Goal: Information Seeking & Learning: Find specific page/section

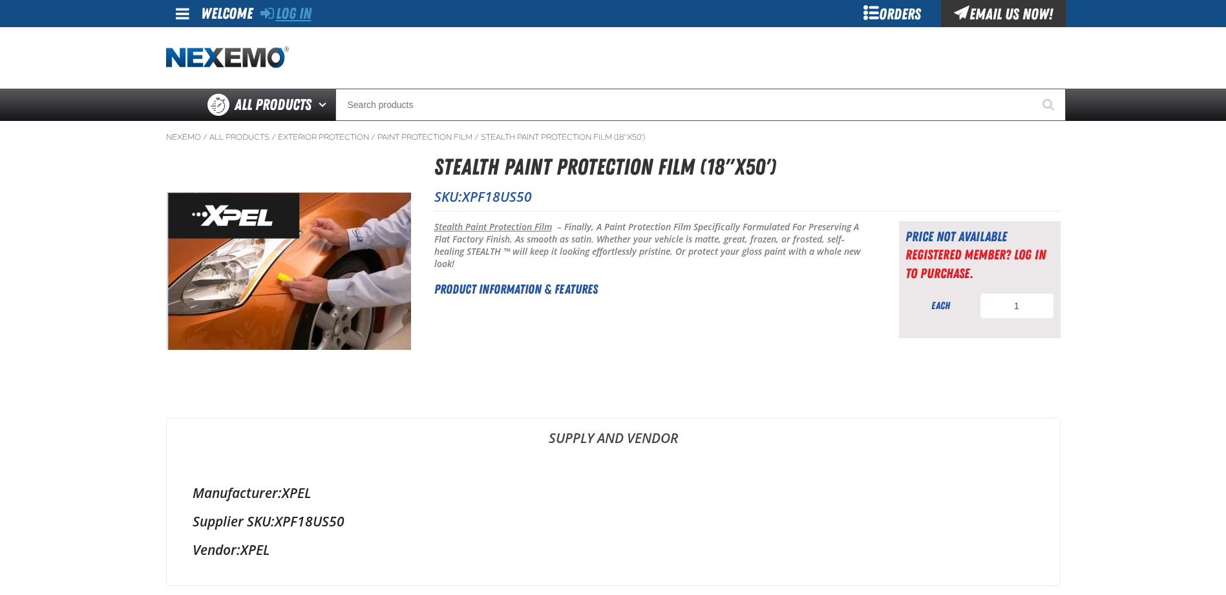
click at [281, 8] on link "Log In" at bounding box center [285, 14] width 51 height 18
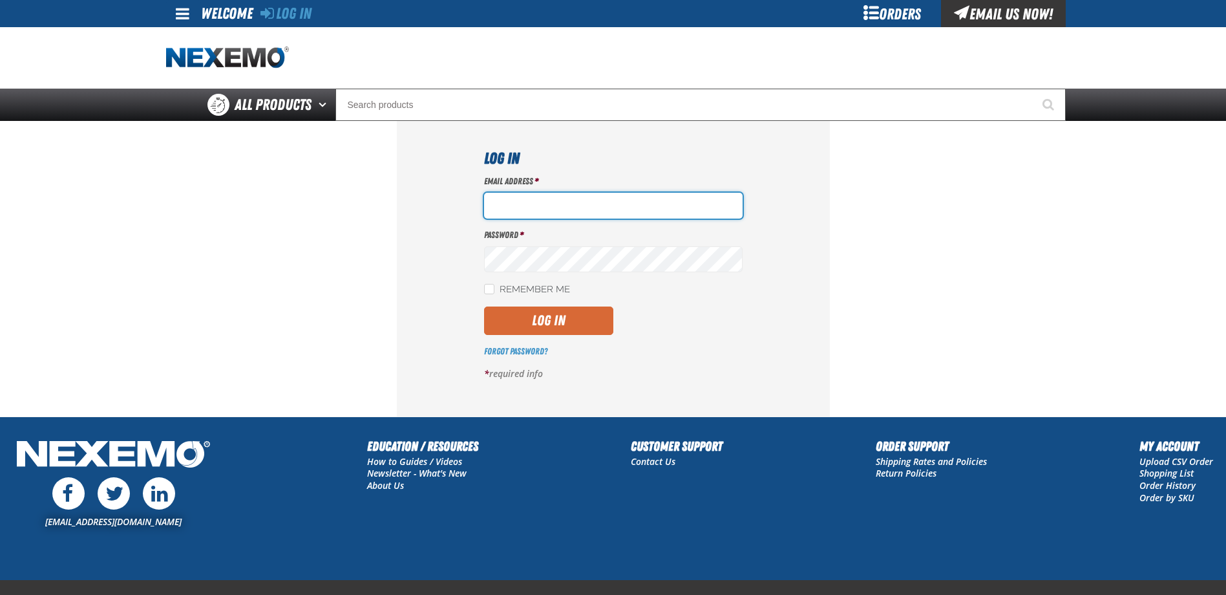
type input "jkemp@vtaig.com"
click at [526, 317] on button "Log In" at bounding box center [548, 320] width 129 height 28
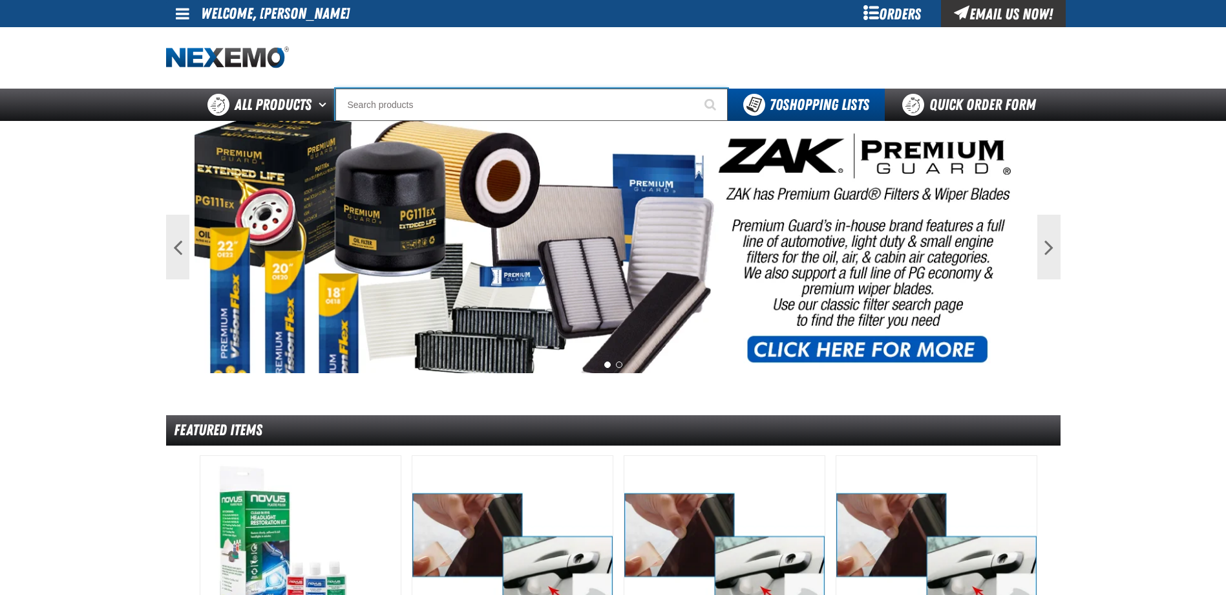
click at [370, 106] on input "Search" at bounding box center [531, 105] width 392 height 32
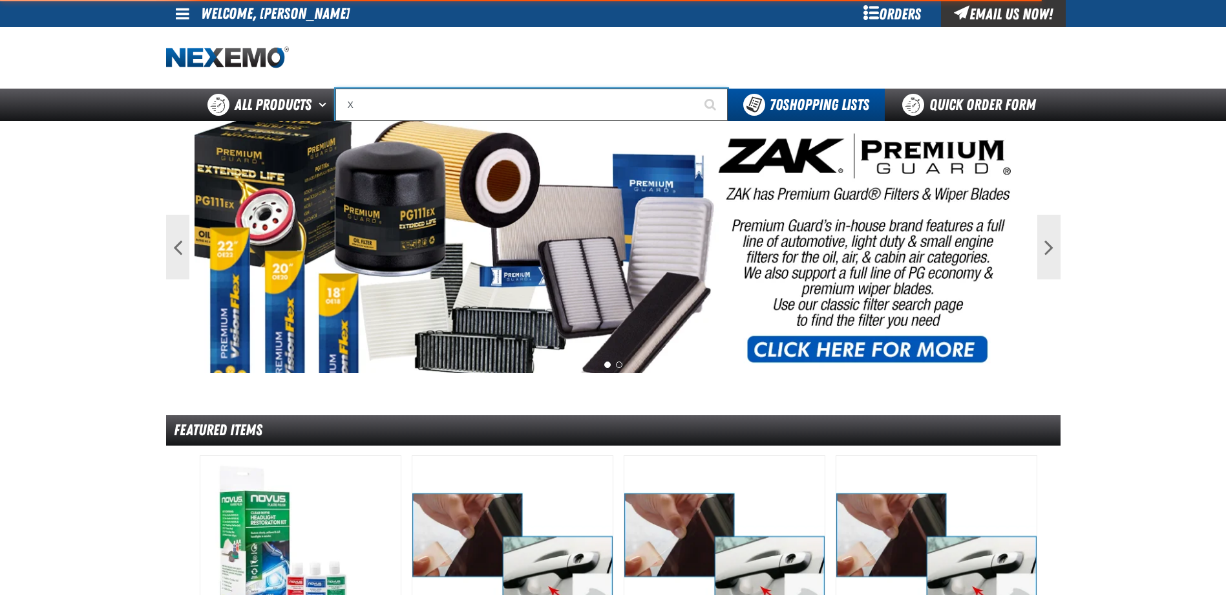
type input "XP"
type input "XPEL Wire Brush"
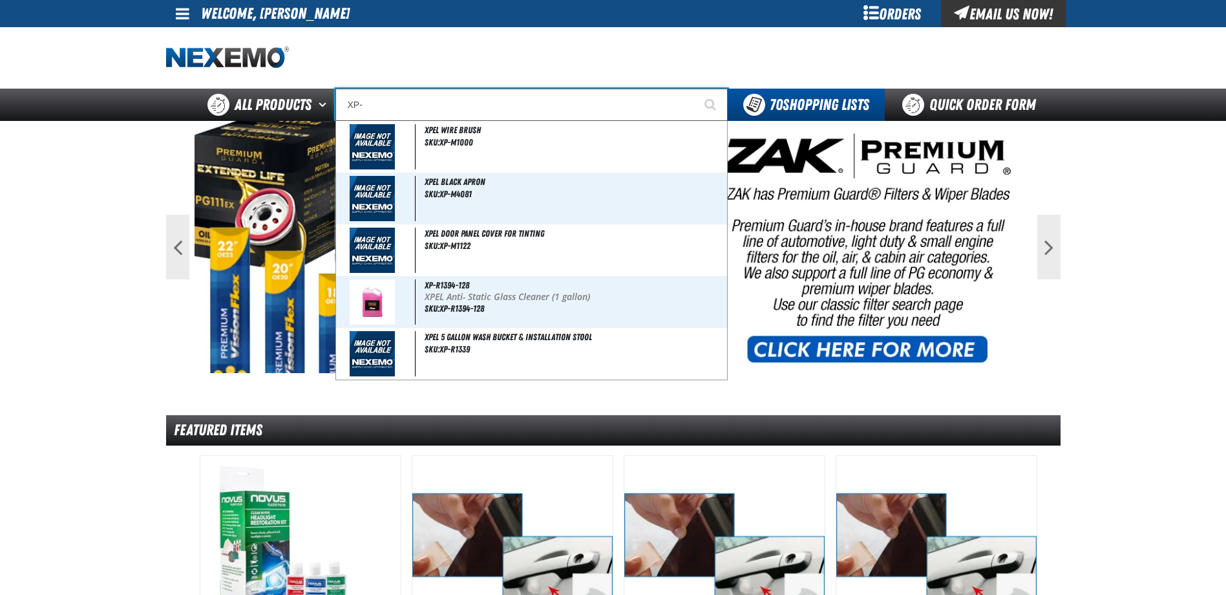
type input "XP-R"
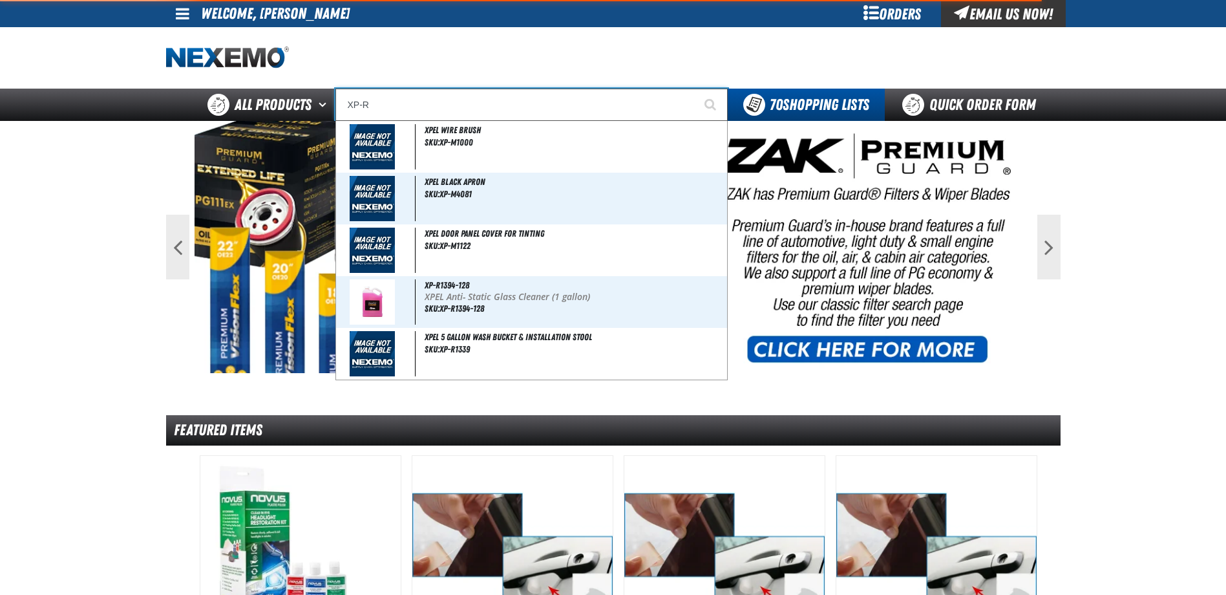
type input "XP-R1394-128"
type input "XP-R1"
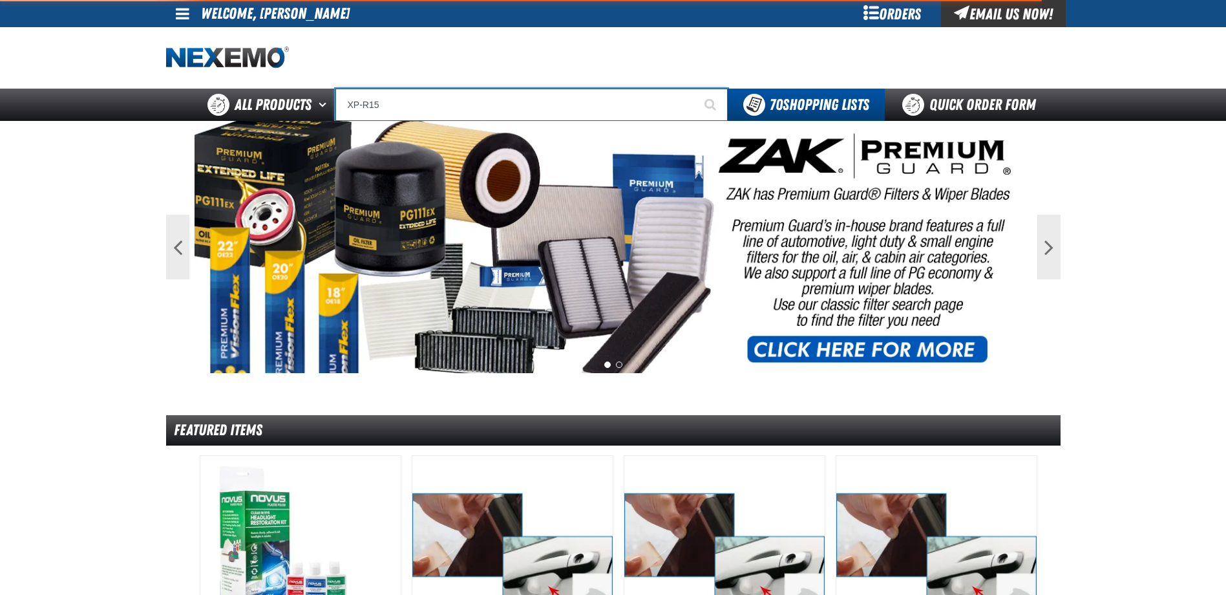
type input "XP-R1"
type input "XP-R1394-128"
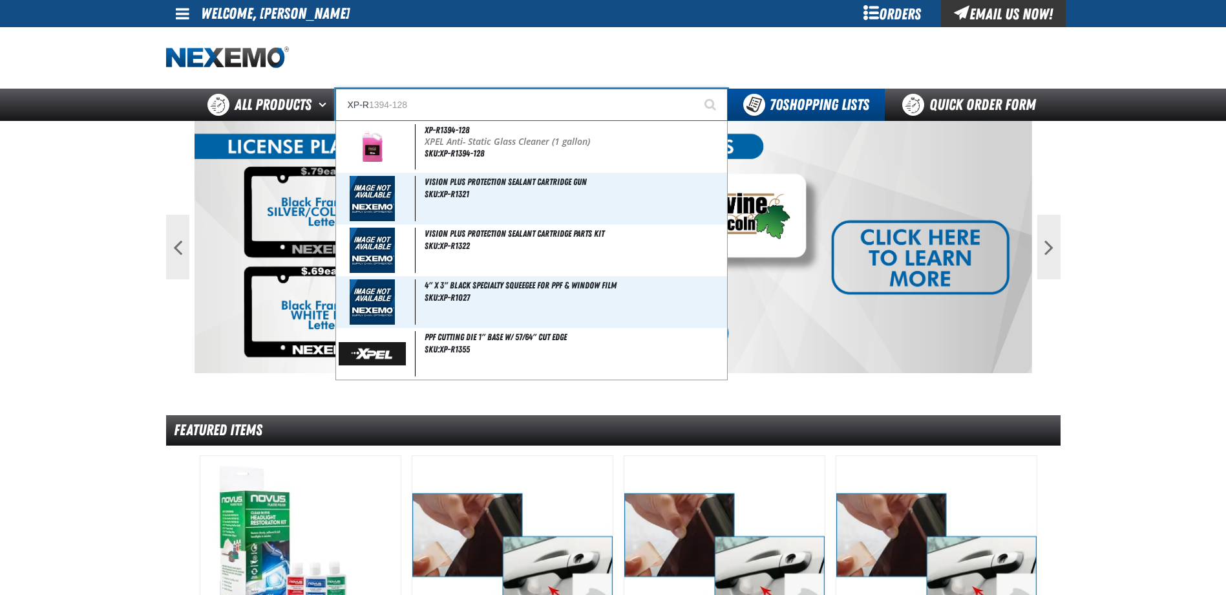
type input "XP-"
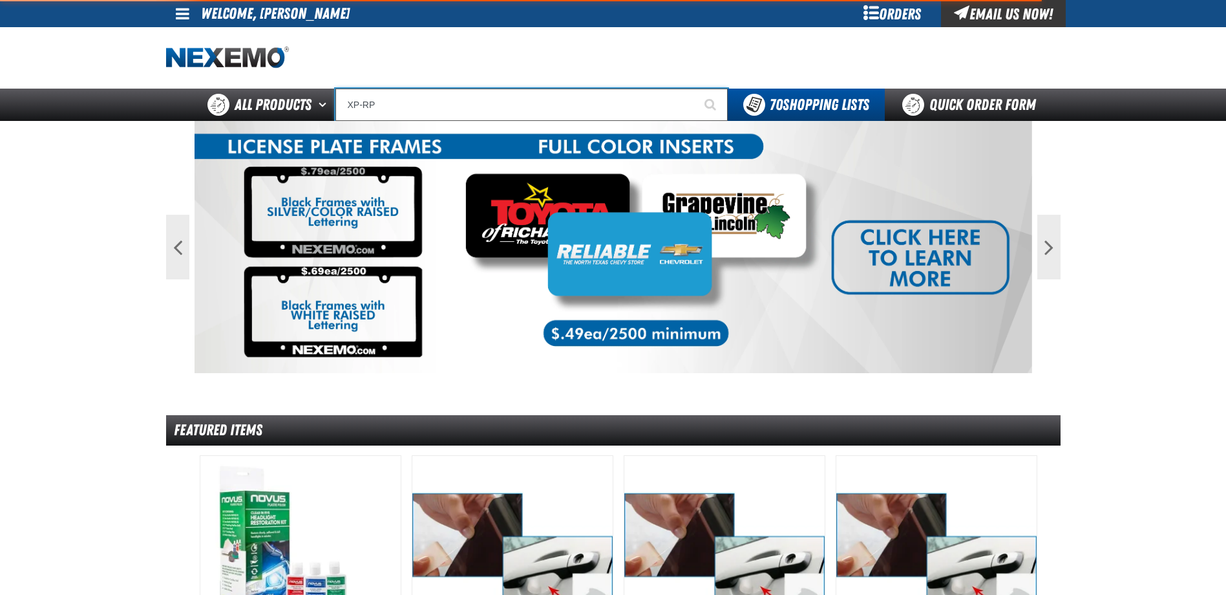
type input "XP-R"
type input "XP-R1394-128"
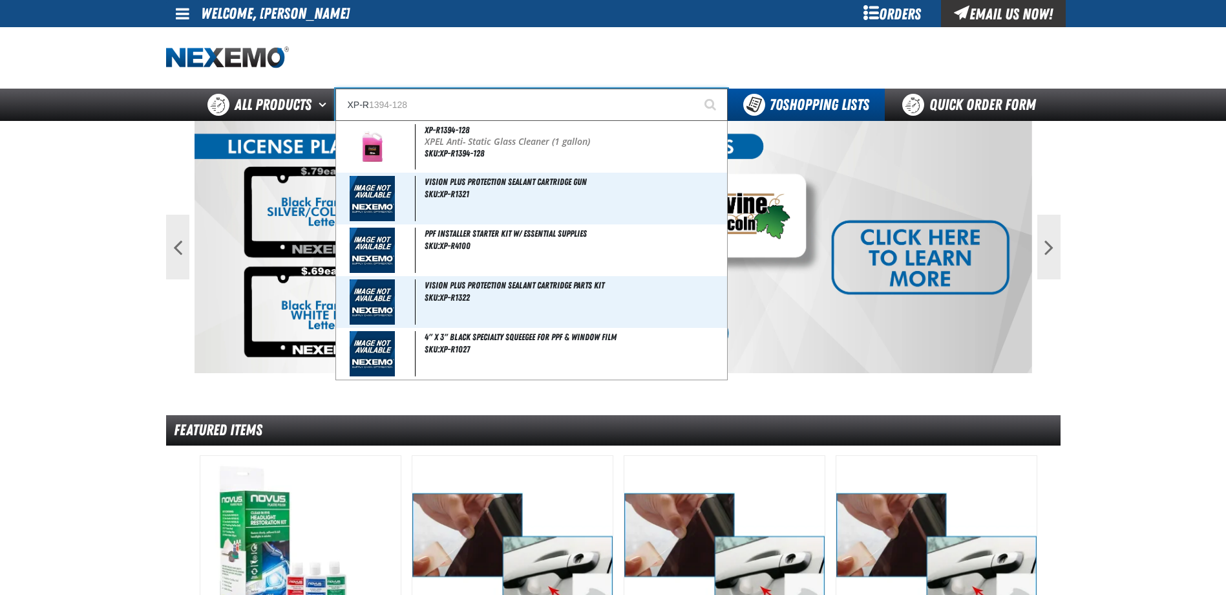
type input "XP-R1"
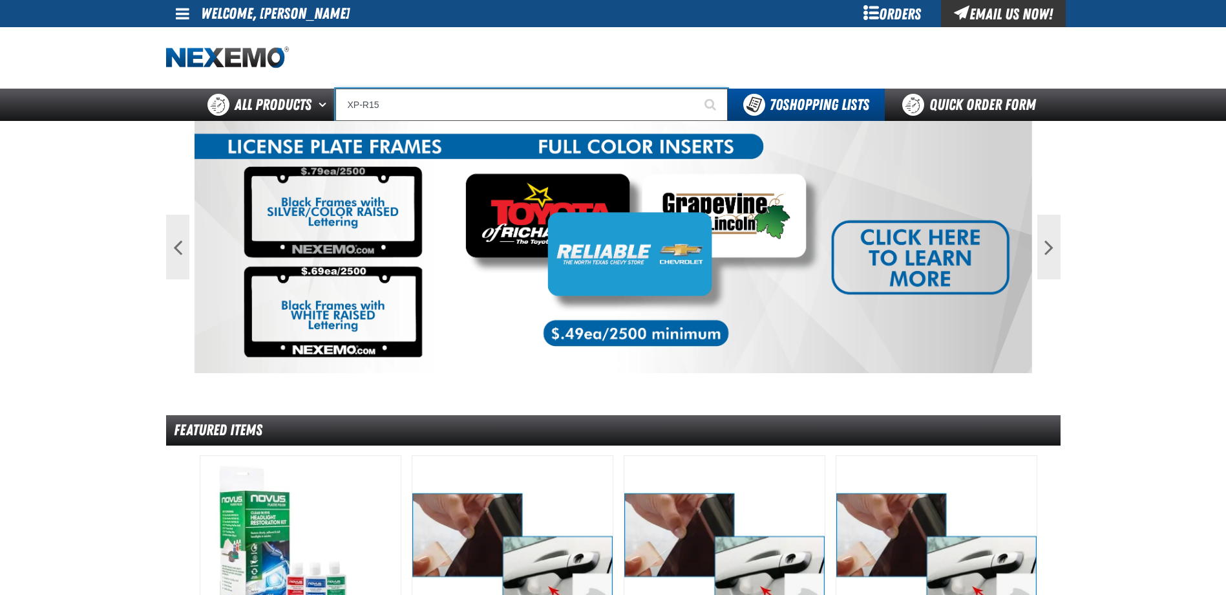
type input "XP-R1"
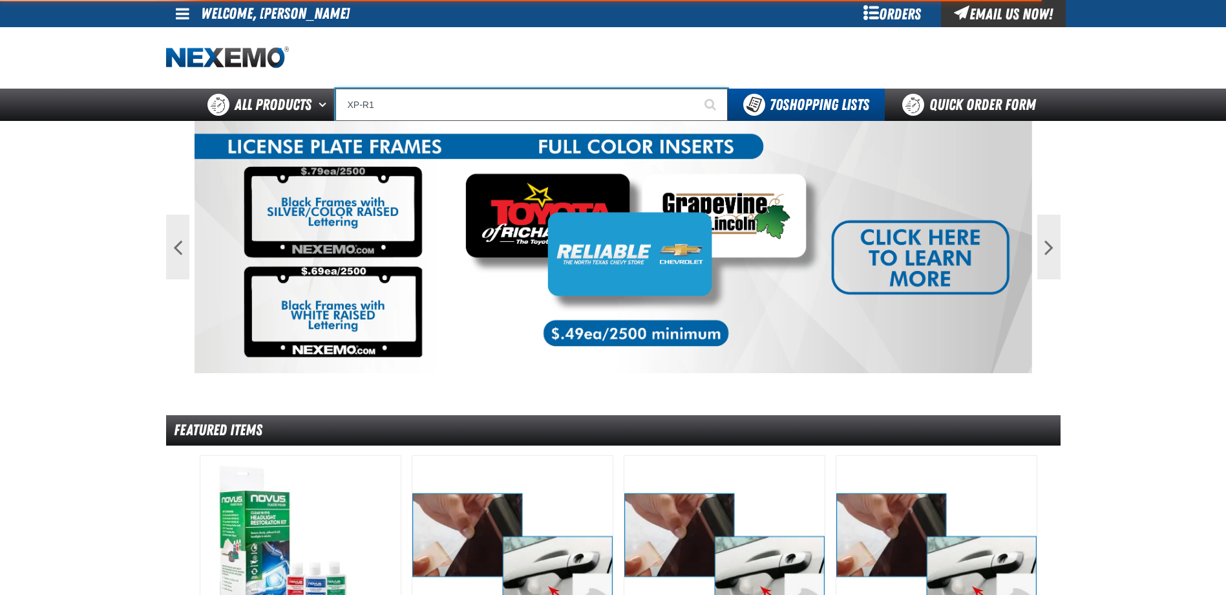
type input "XP-R1394-128"
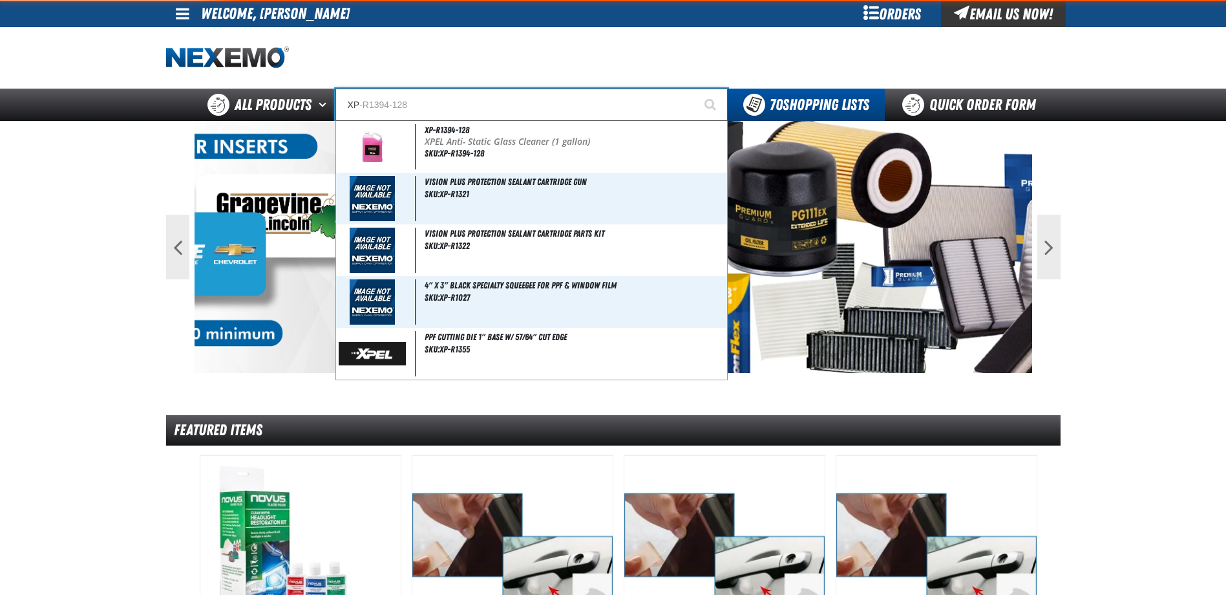
type input "X"
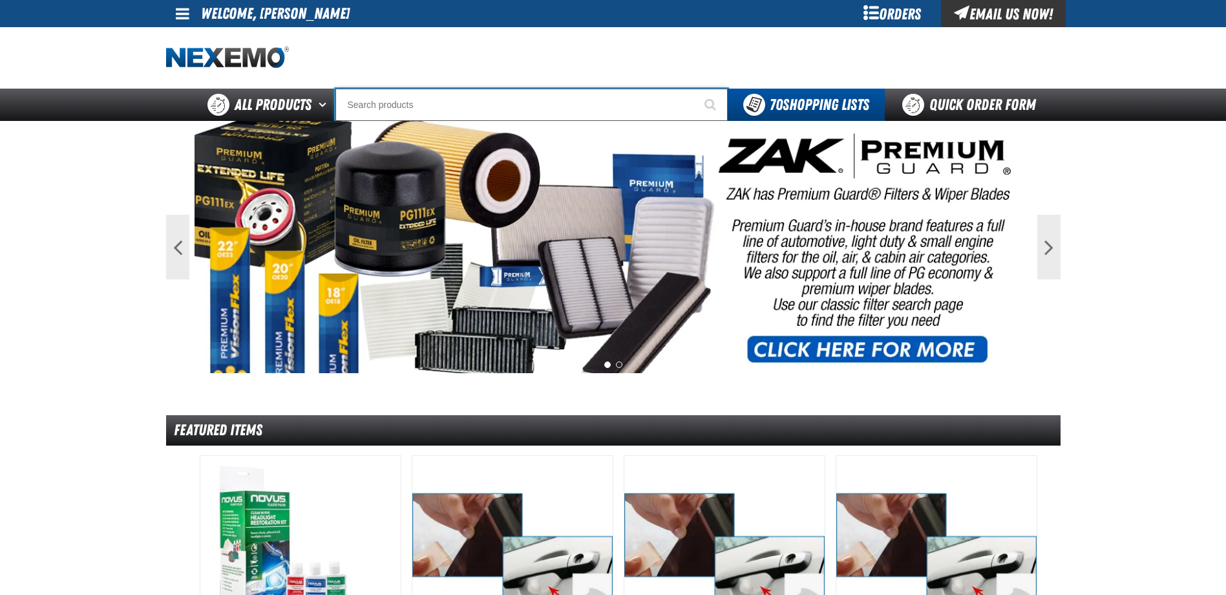
click at [470, 108] on input "Search" at bounding box center [531, 105] width 392 height 32
type input "XP"
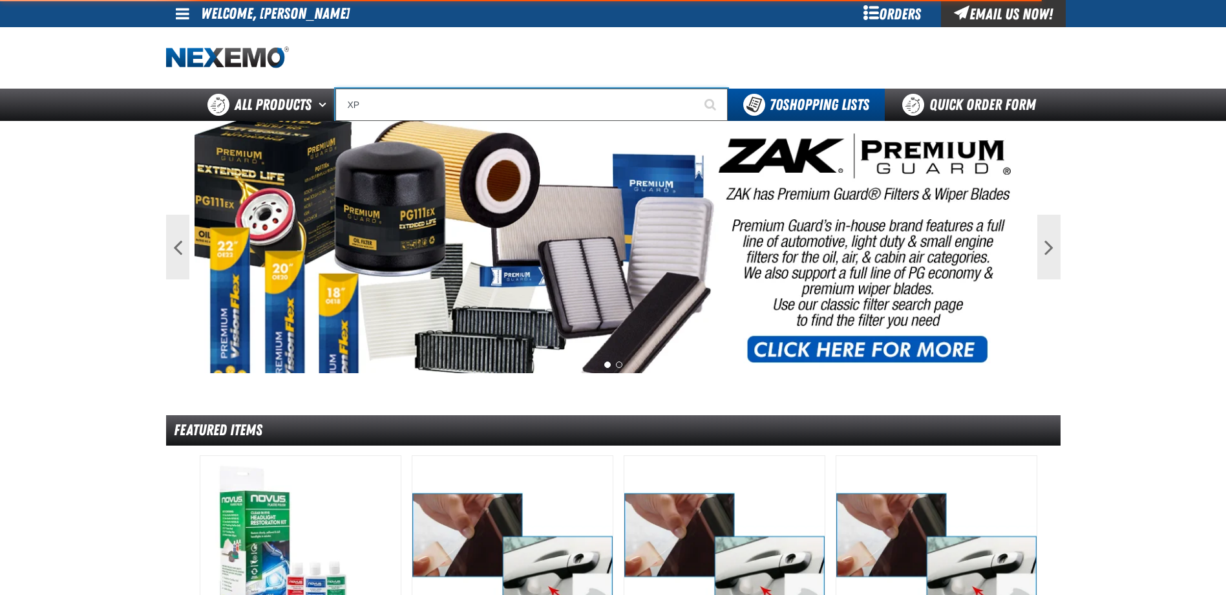
type input "XPEL Wire Brush"
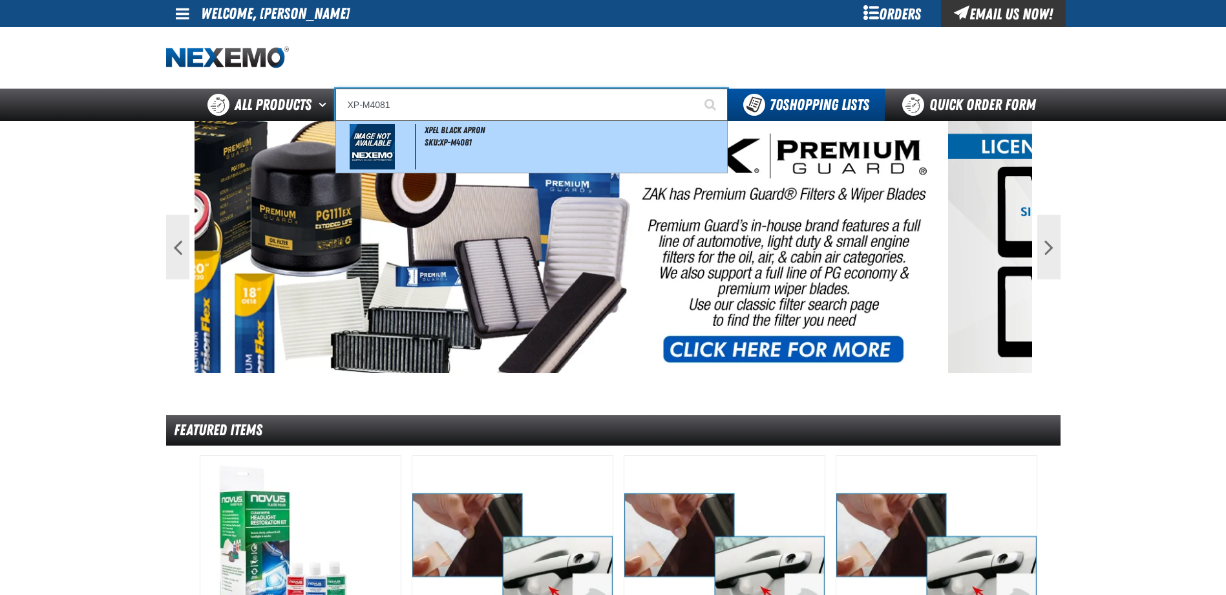
click at [474, 132] on span "XPEL BLACK APRON" at bounding box center [455, 130] width 61 height 10
type input "XPEL BLACK APRON"
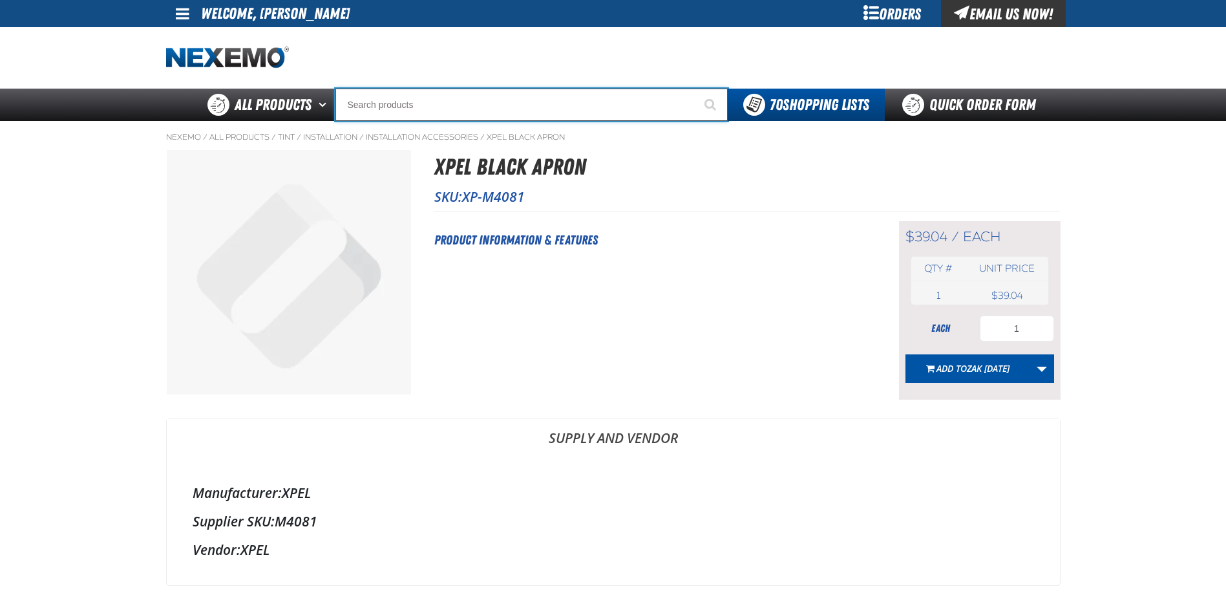
click at [475, 103] on input "Search" at bounding box center [531, 105] width 392 height 32
type input "XP"
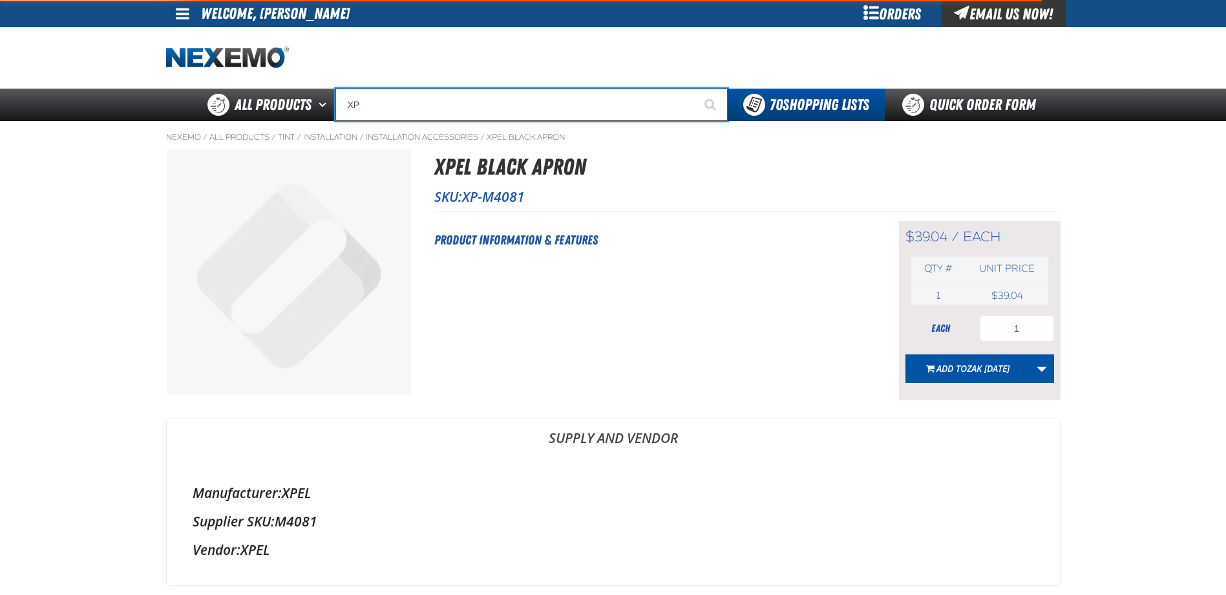
type input "XPEL Wire Brush"
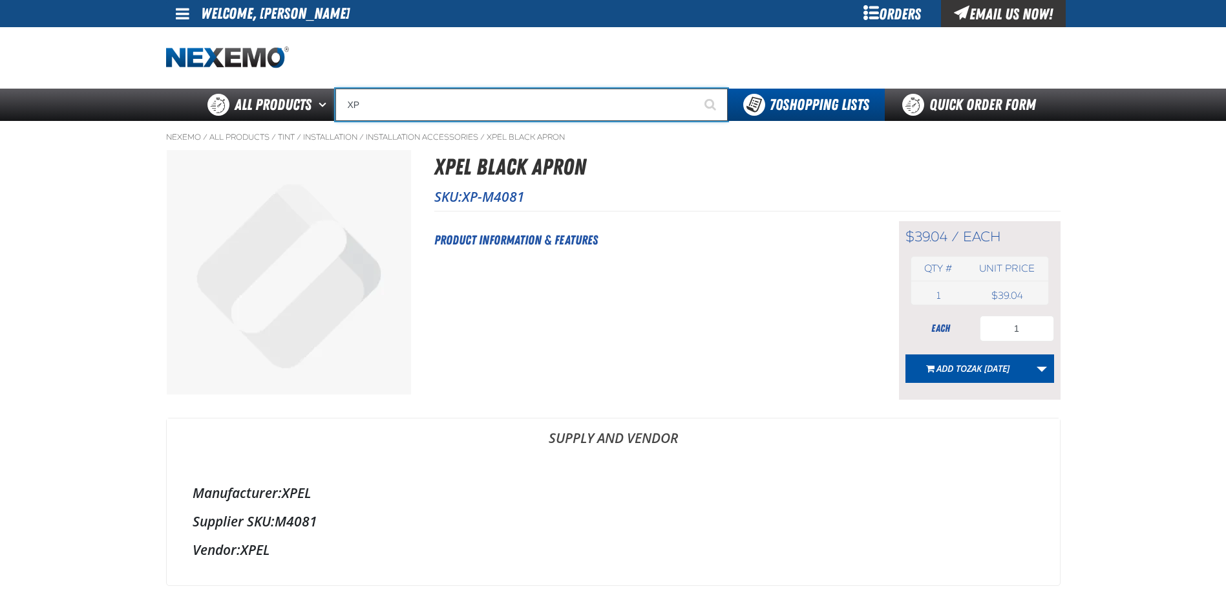
type input "X"
click at [455, 104] on input "Search" at bounding box center [531, 105] width 392 height 32
type input "M"
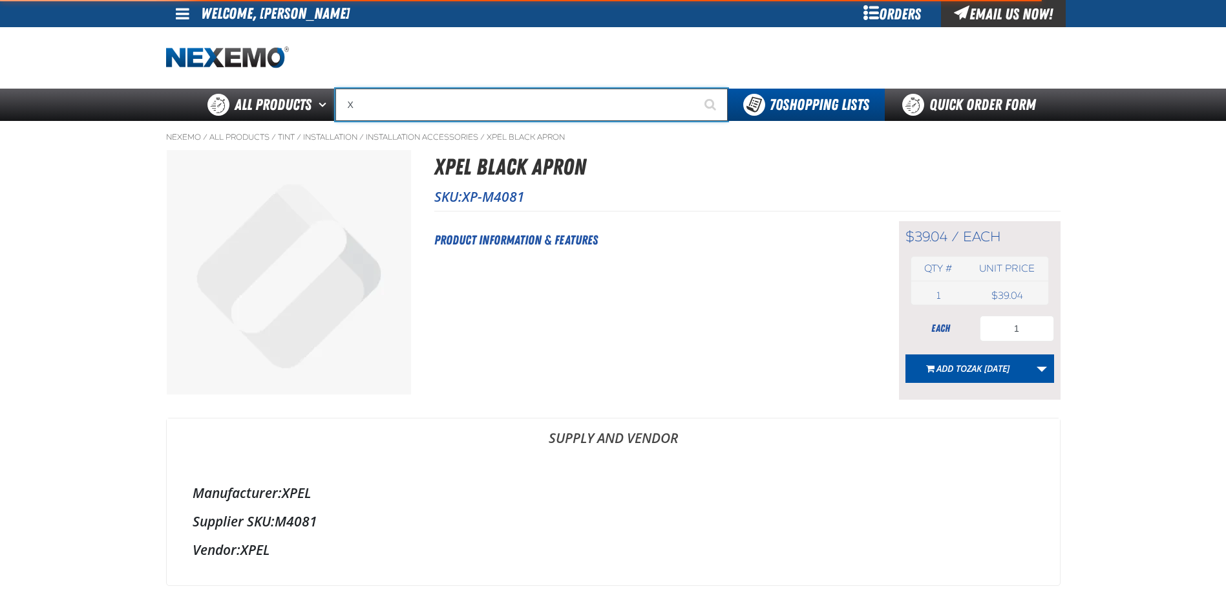
type input "XP"
type input "XPEL Wire Brush"
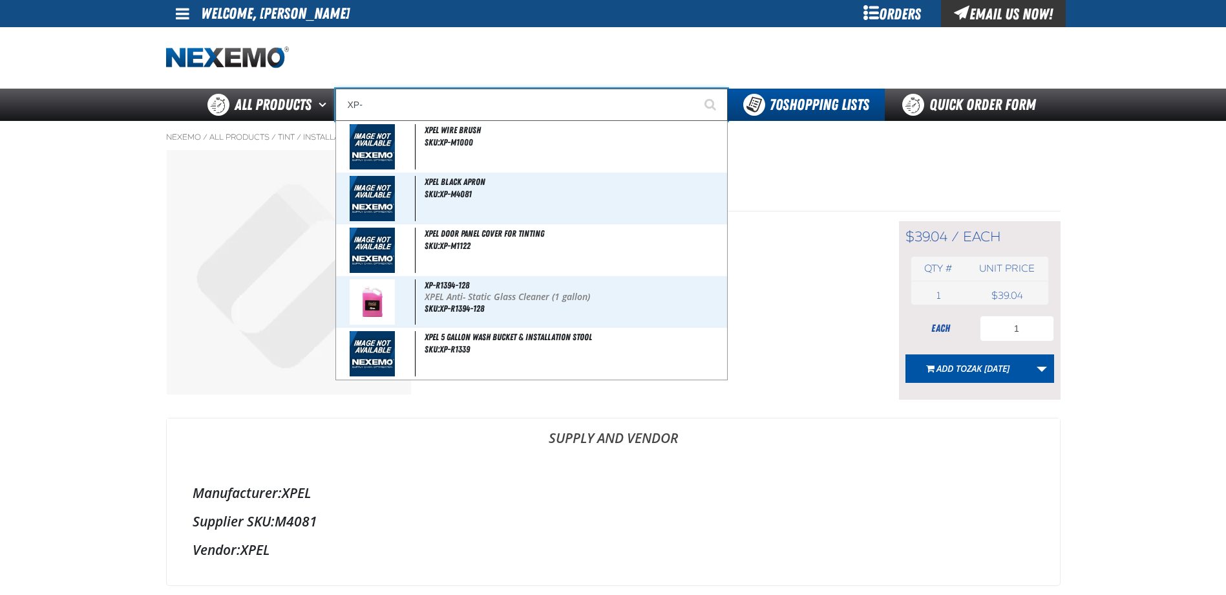
type input "XP-R"
type input "XP-R1394-128"
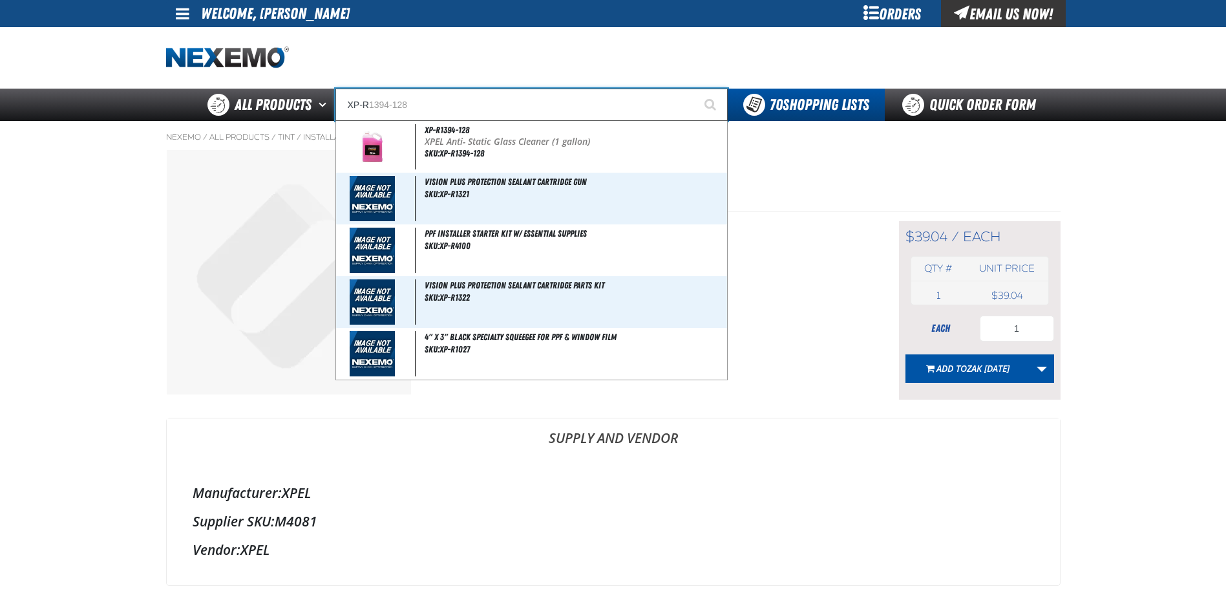
type input "XP-R1"
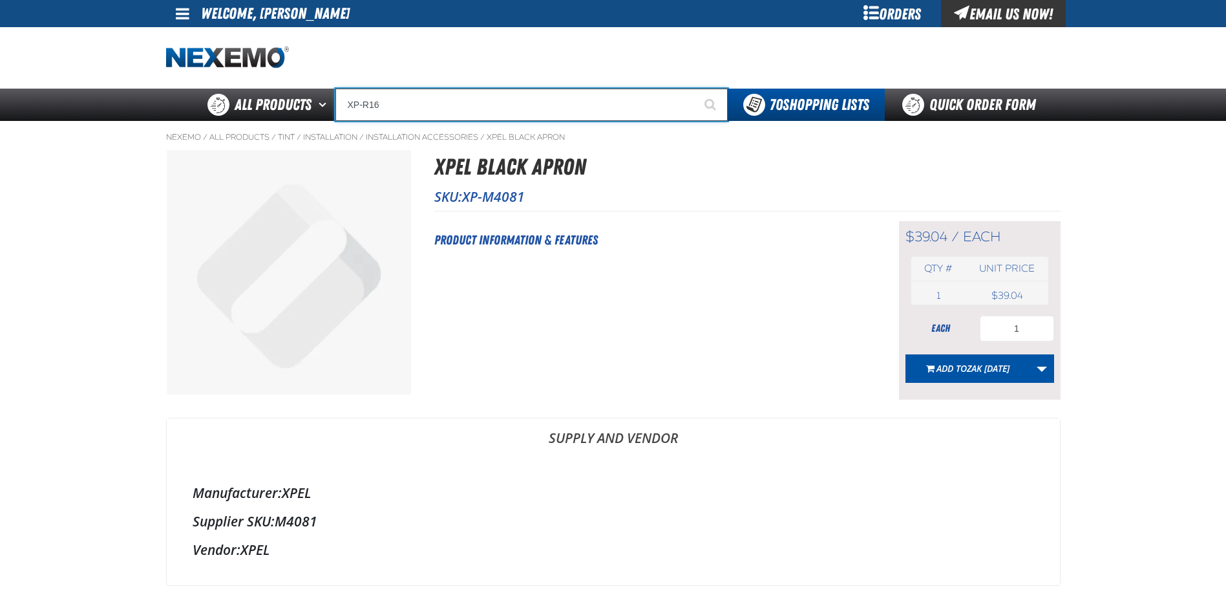
type input "XP-R1"
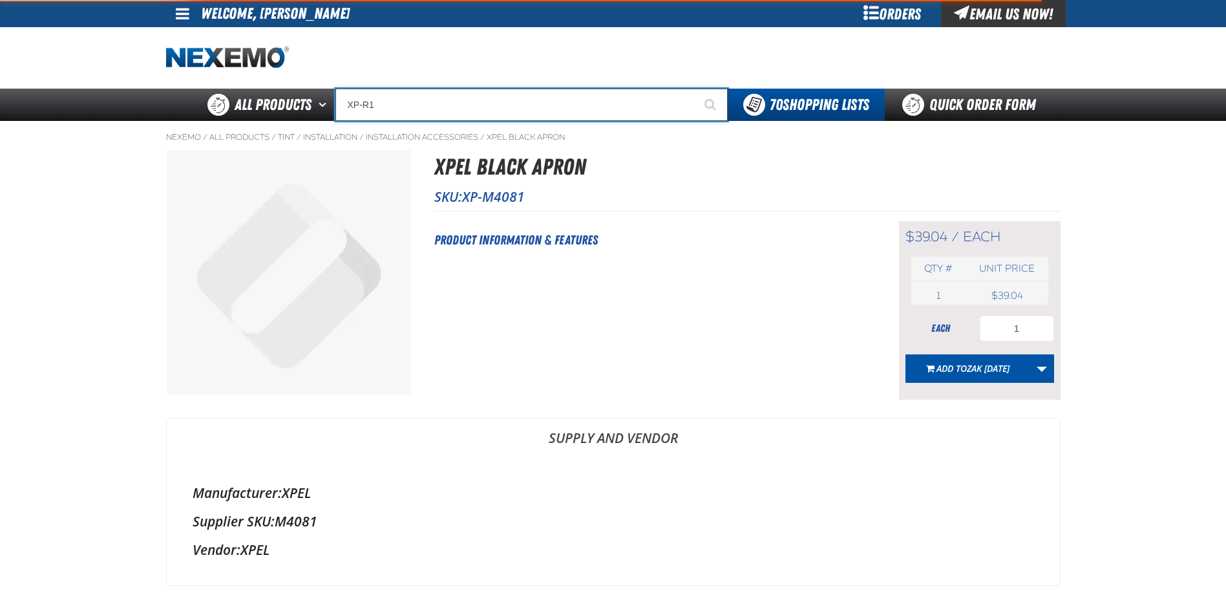
type input "XP-R1394-128"
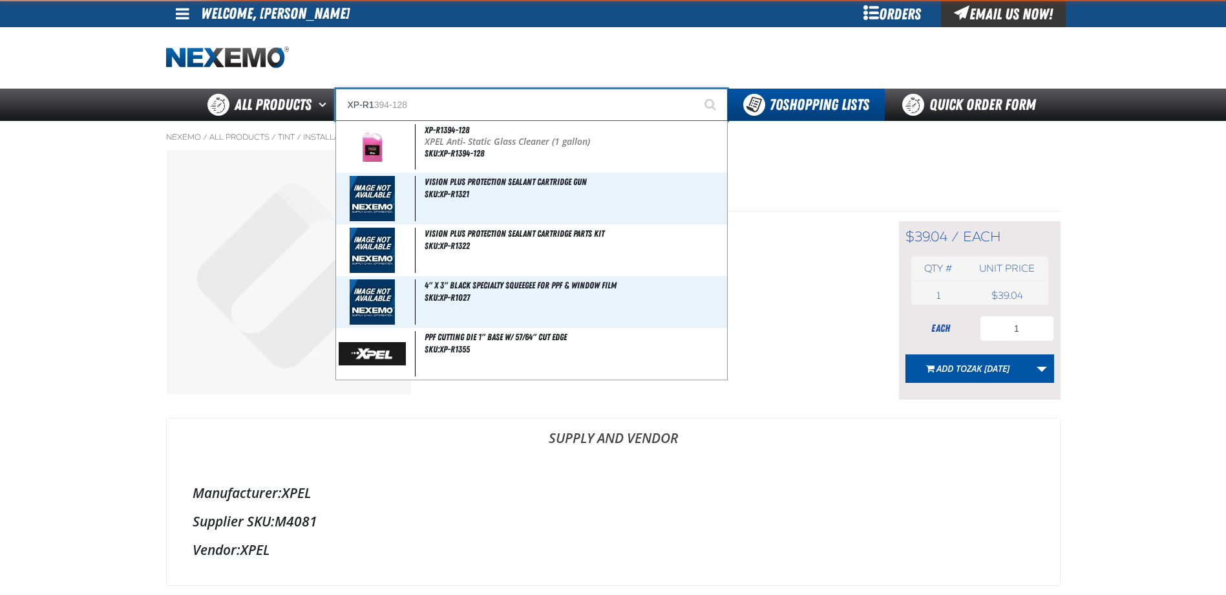
type input "XP-R13"
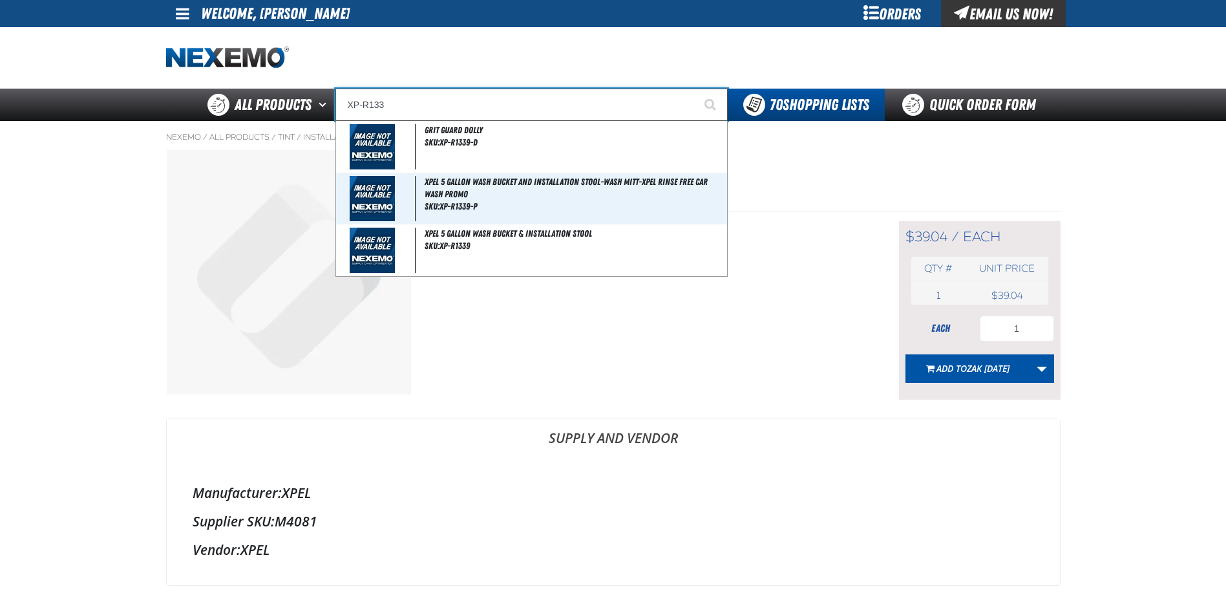
type input "XP-R13"
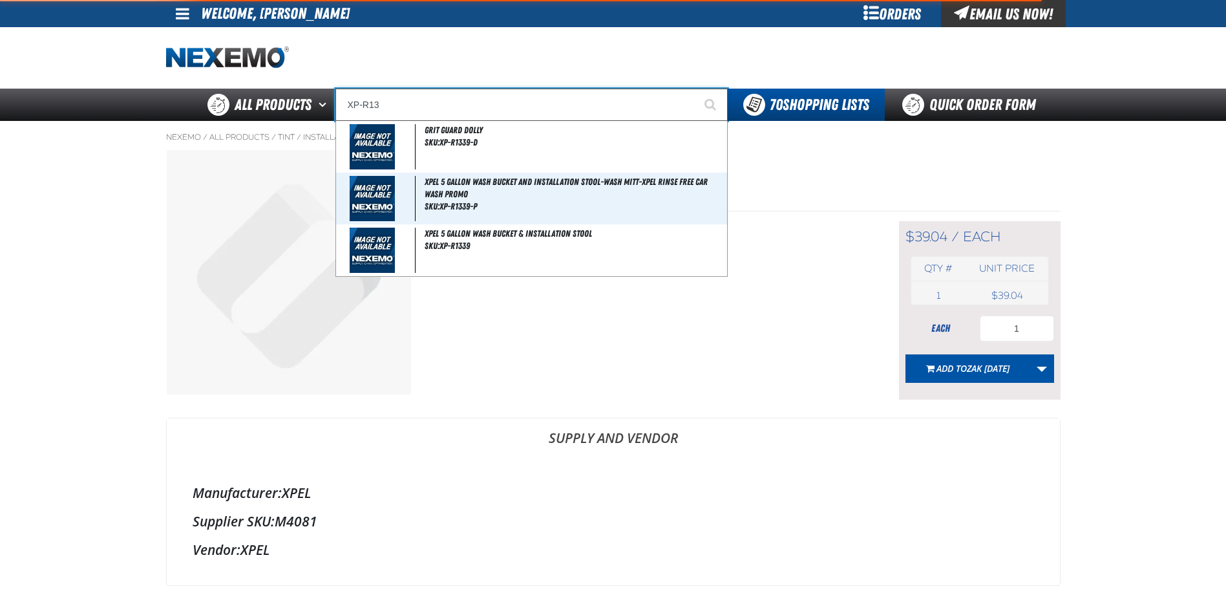
type input "XP-R1394-128"
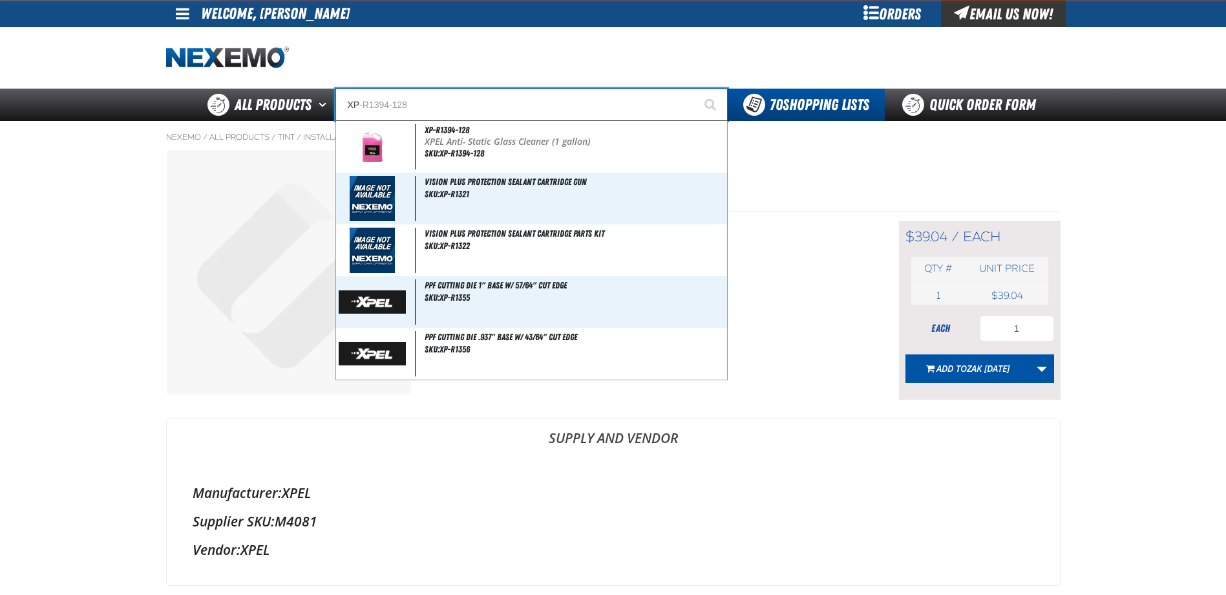
type input "X"
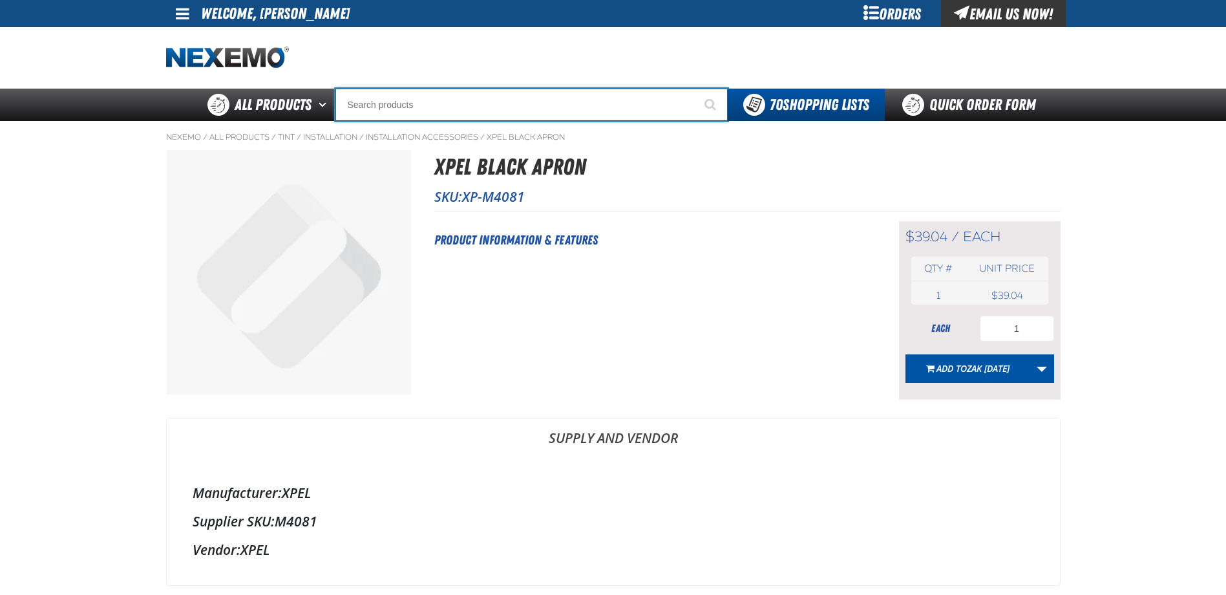
click at [387, 97] on input "Search" at bounding box center [531, 105] width 392 height 32
type input "XP"
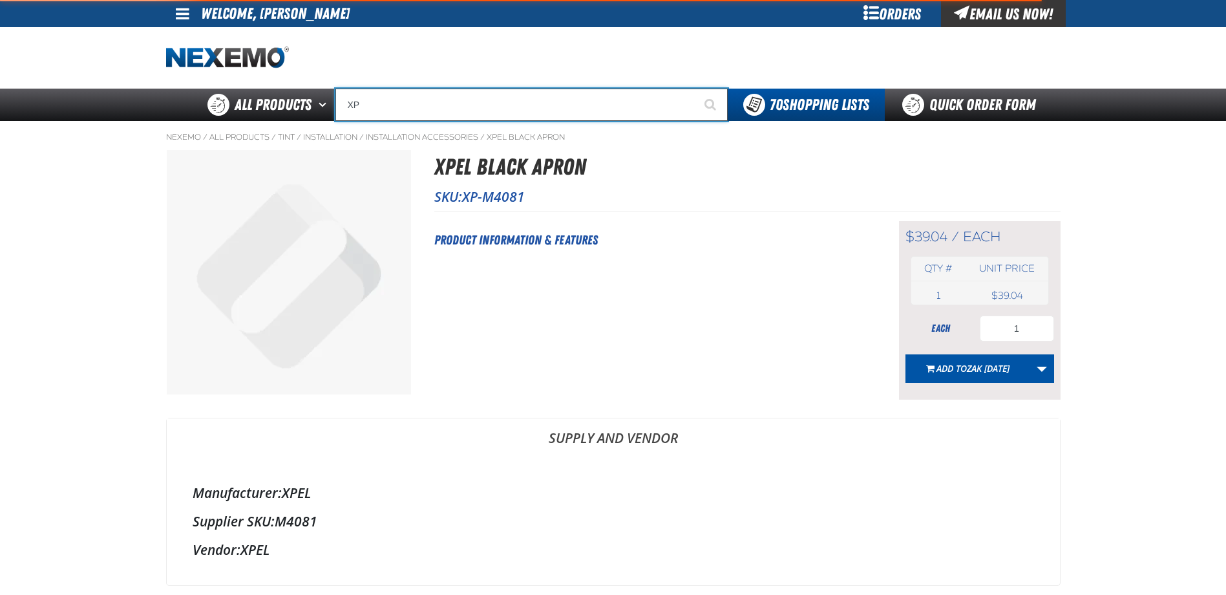
type input "XPEL Wire Brush"
type input "X"
type input "M"
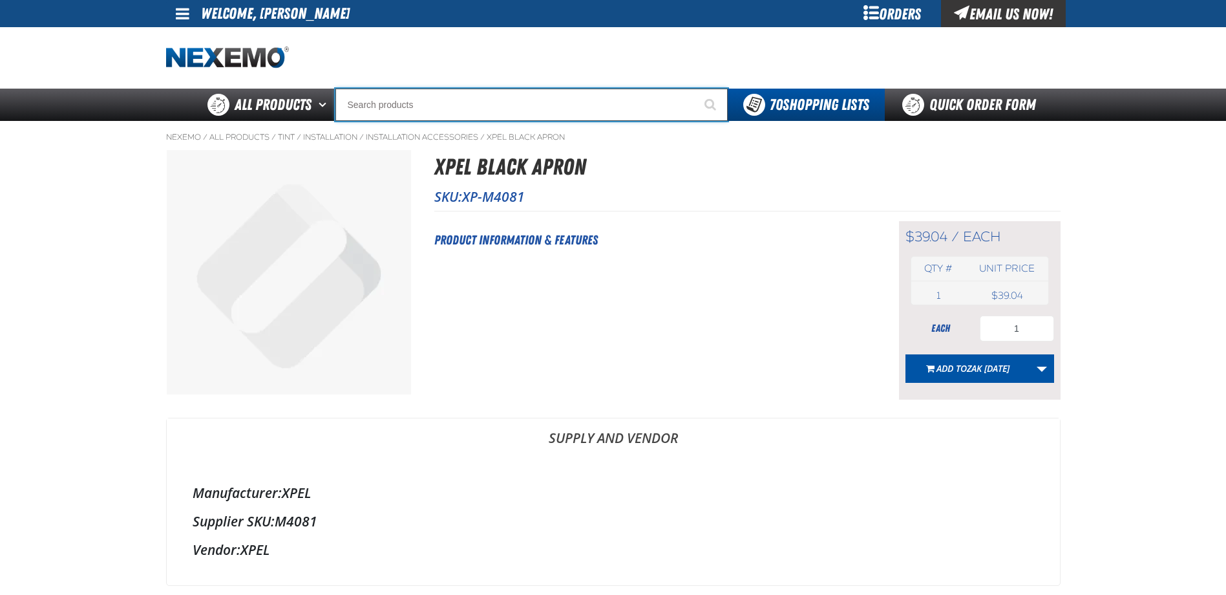
click at [403, 107] on input "Search" at bounding box center [531, 105] width 392 height 32
type input "XP"
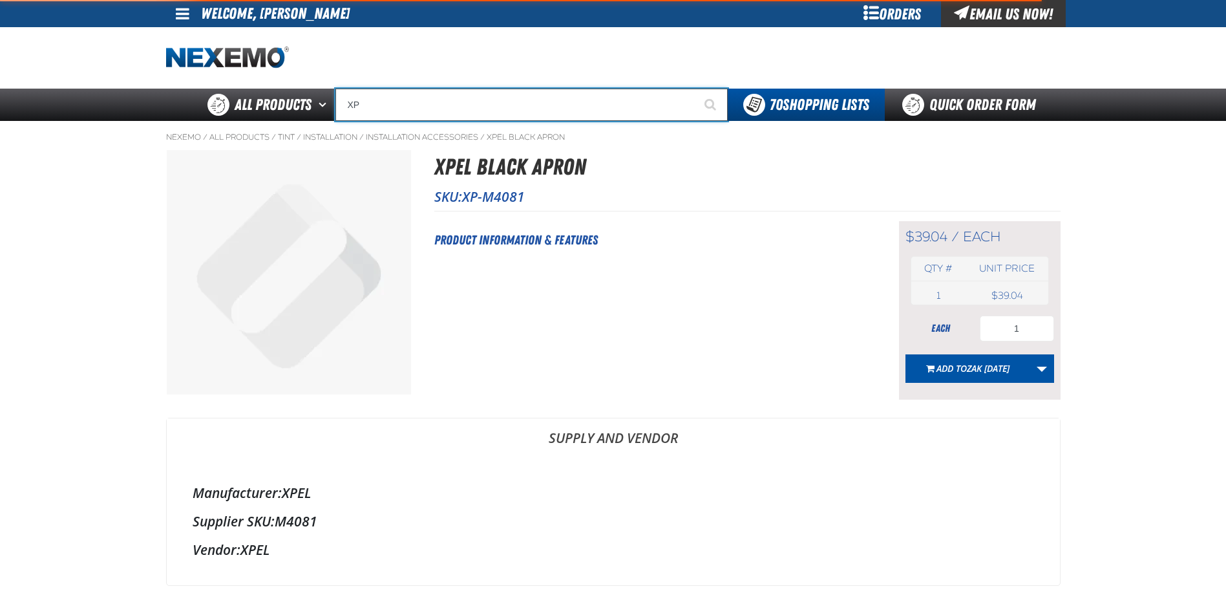
type input "XPEL Wire Brush"
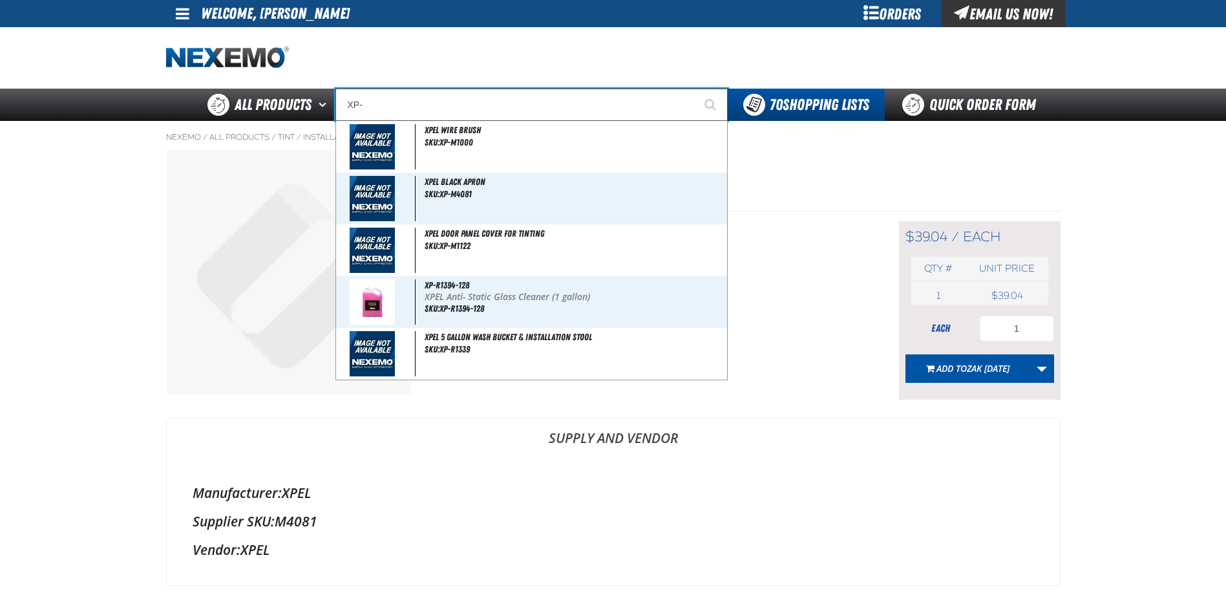
type input "XP-R"
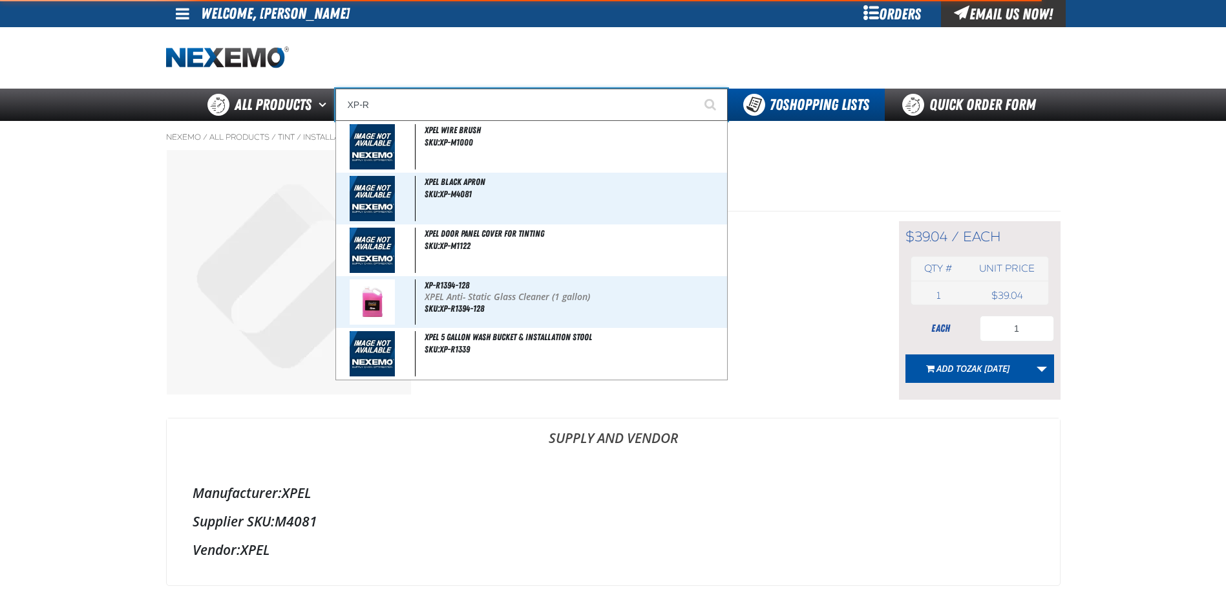
type input "XP-R1394-128"
type input "XP-R1"
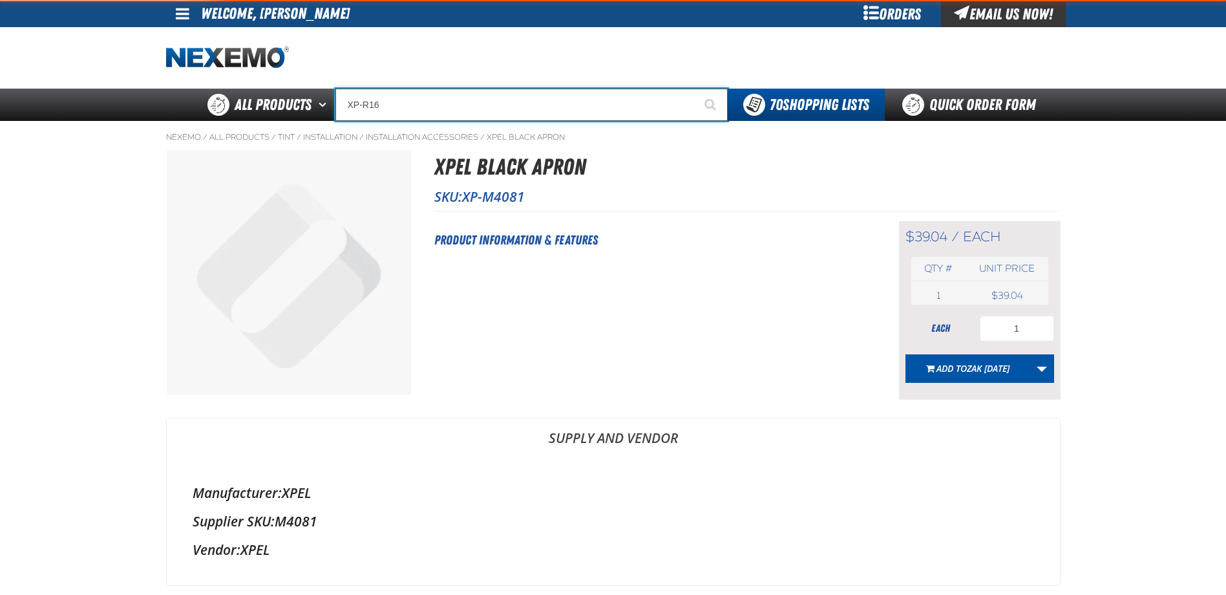
type input "XP-R1"
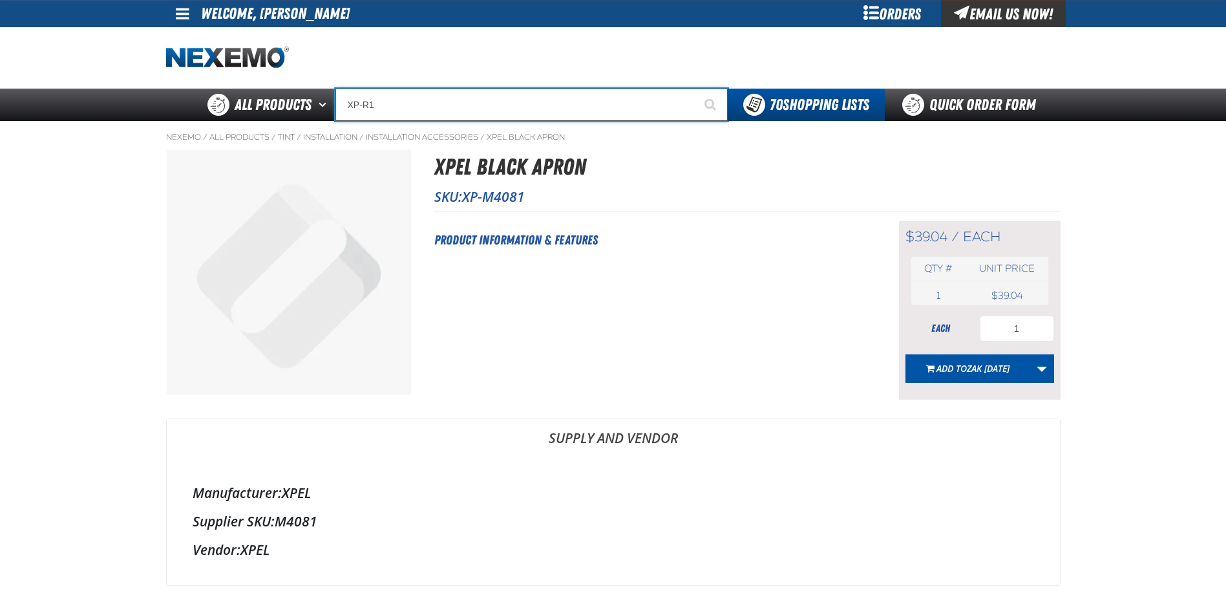
type input "XP-R1394-128"
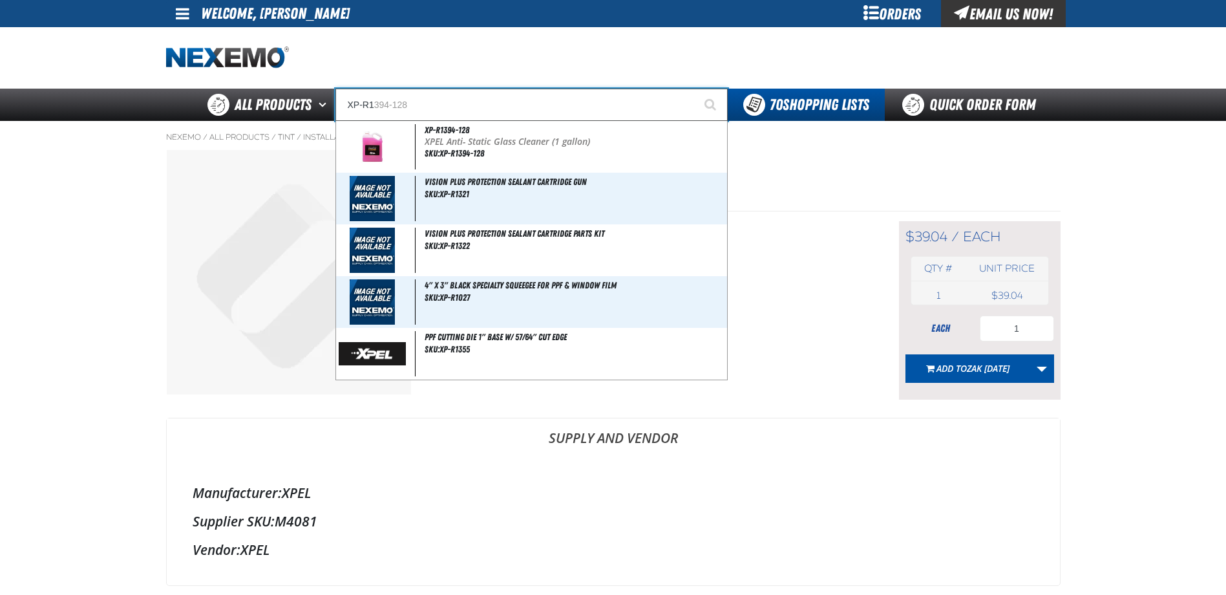
type input "XP-R13"
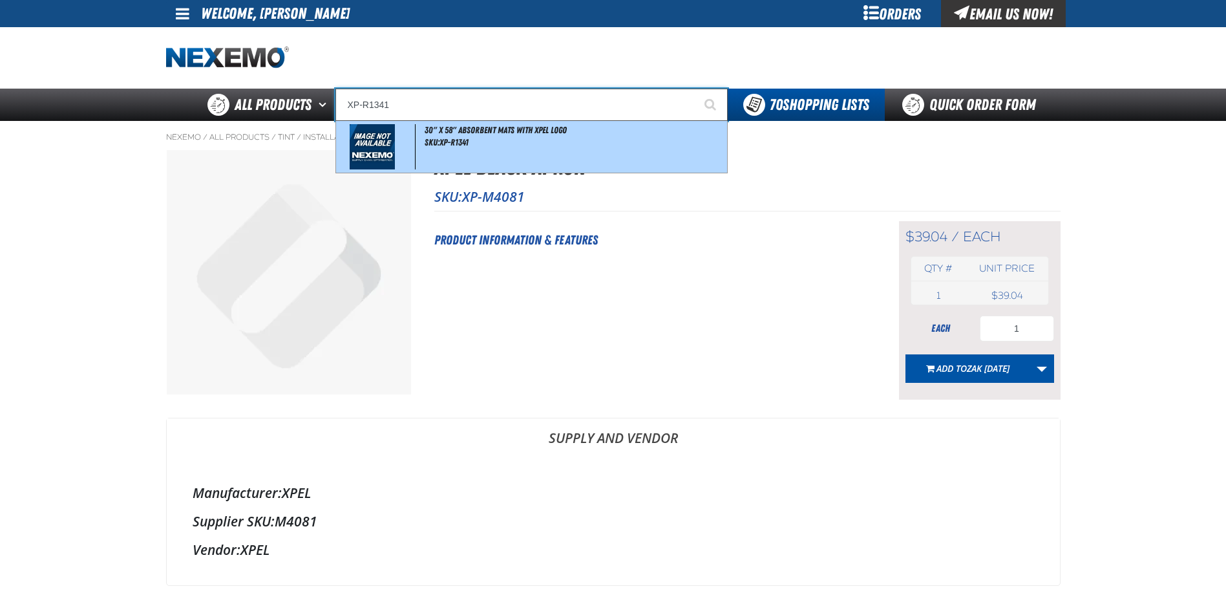
click at [410, 127] on span at bounding box center [377, 146] width 77 height 45
type input "30" X 58" Absorbent Mats with XPEL logo"
